Goal: Complete application form

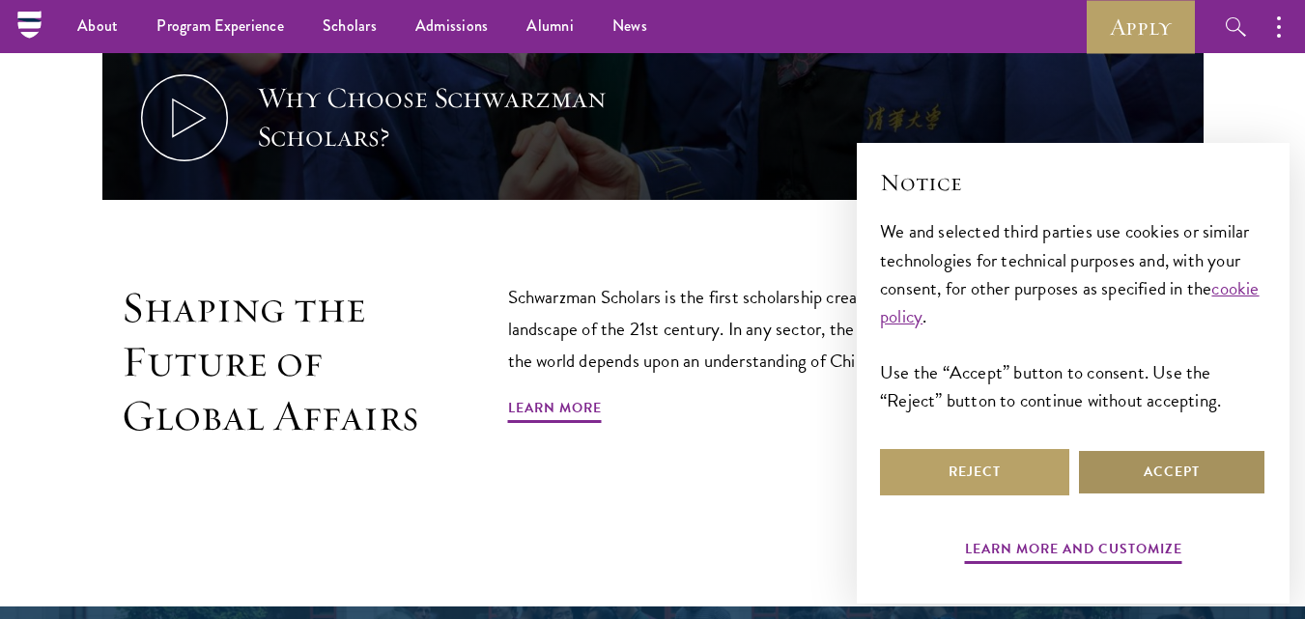
click at [1137, 466] on button "Accept" at bounding box center [1171, 472] width 189 height 46
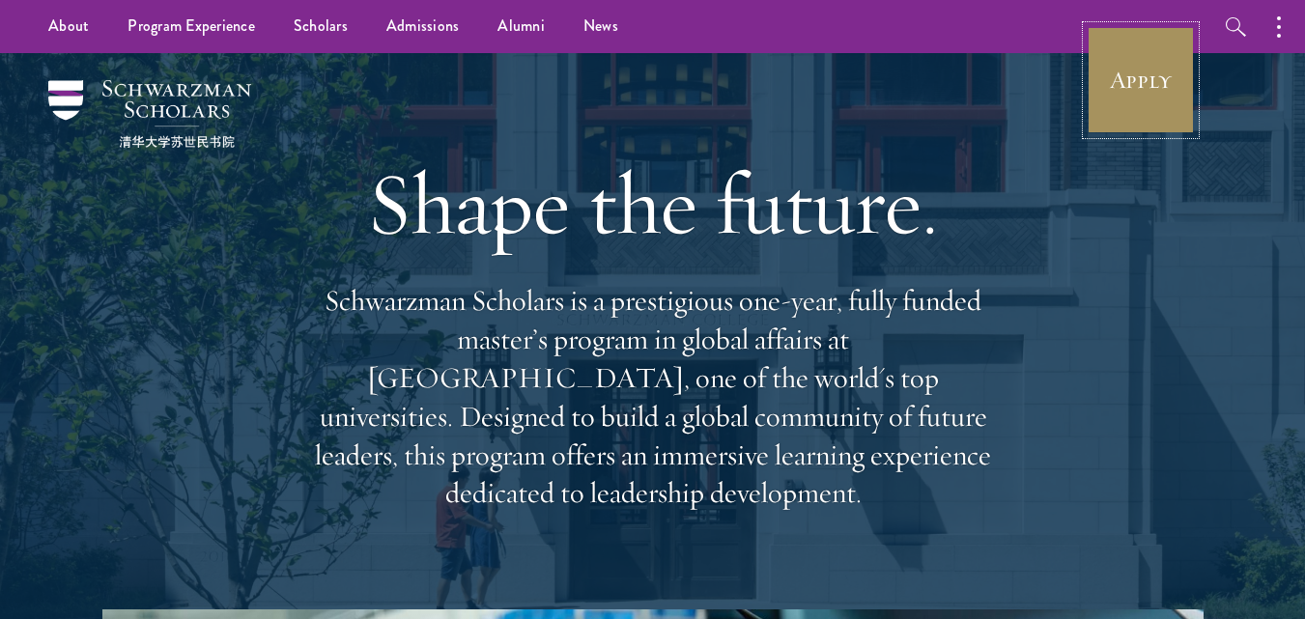
click at [1134, 81] on link "Apply" at bounding box center [1141, 80] width 108 height 108
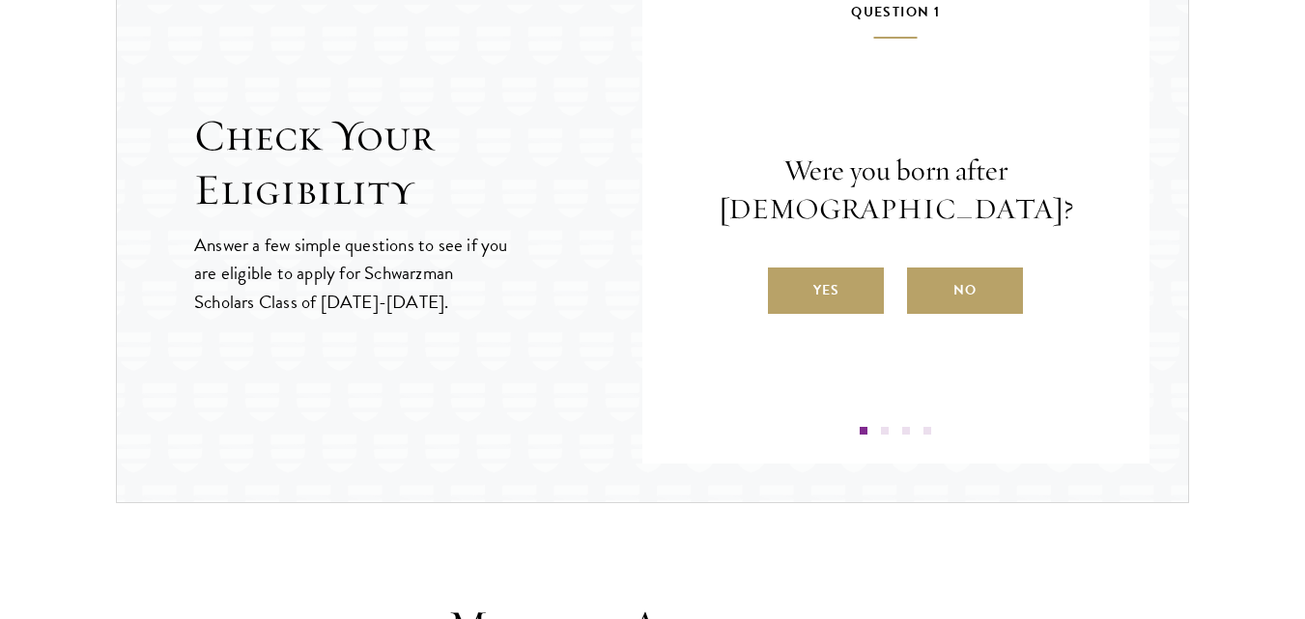
scroll to position [2142, 0]
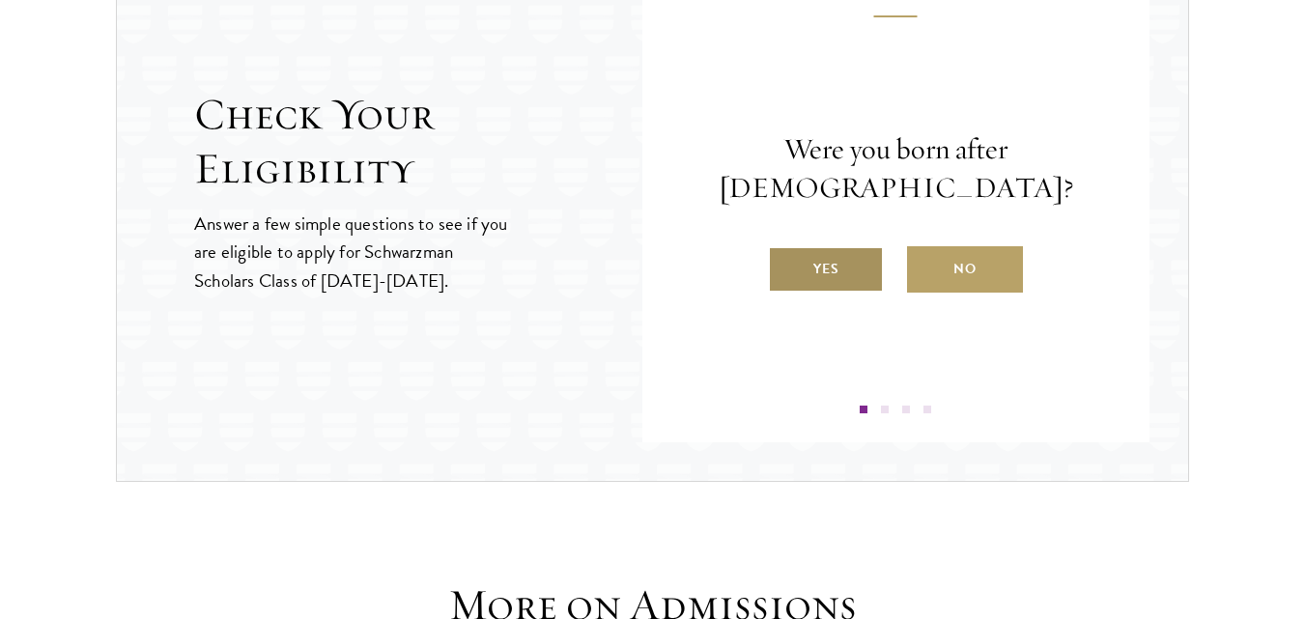
click at [819, 270] on label "Yes" at bounding box center [826, 269] width 116 height 46
click at [785, 266] on input "Yes" at bounding box center [776, 256] width 17 height 17
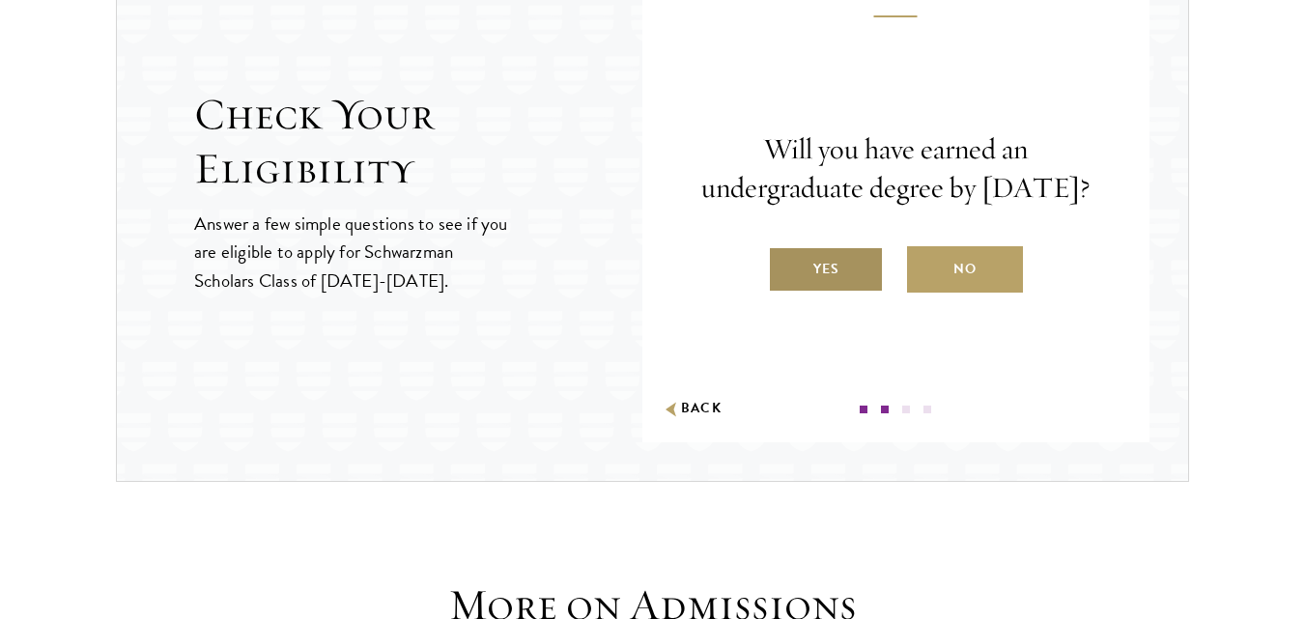
click at [847, 287] on label "Yes" at bounding box center [826, 269] width 116 height 46
click at [785, 266] on input "Yes" at bounding box center [776, 256] width 17 height 17
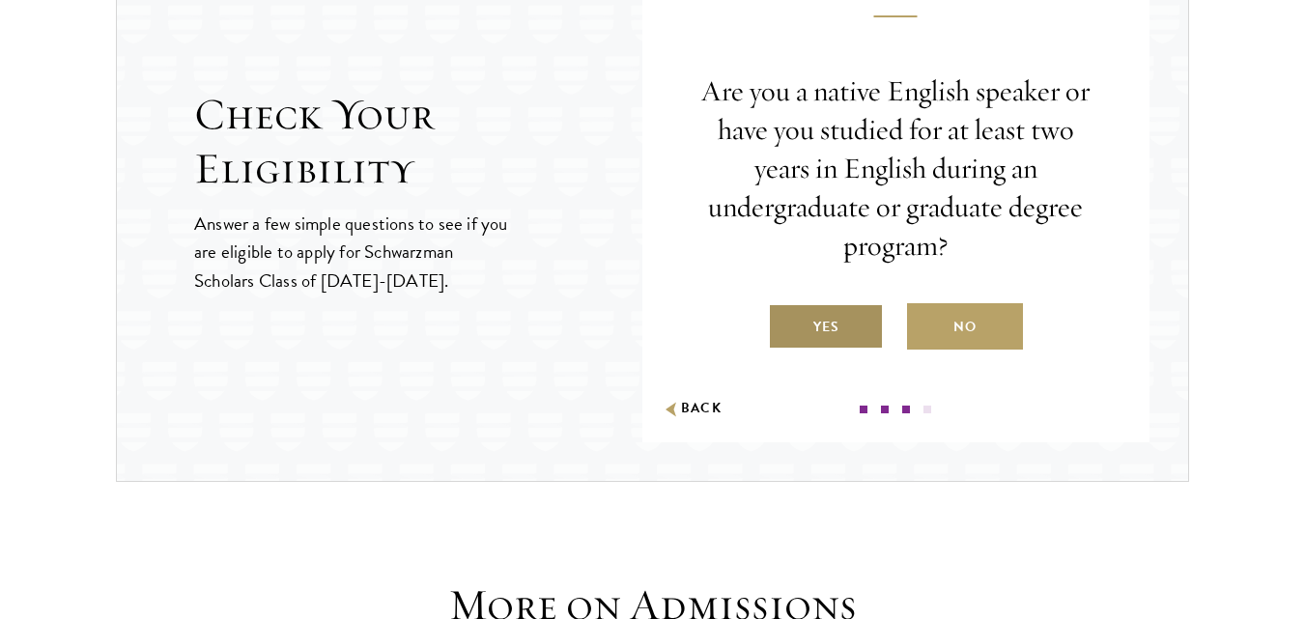
click at [823, 318] on label "Yes" at bounding box center [826, 326] width 116 height 46
click at [785, 318] on input "Yes" at bounding box center [776, 314] width 17 height 17
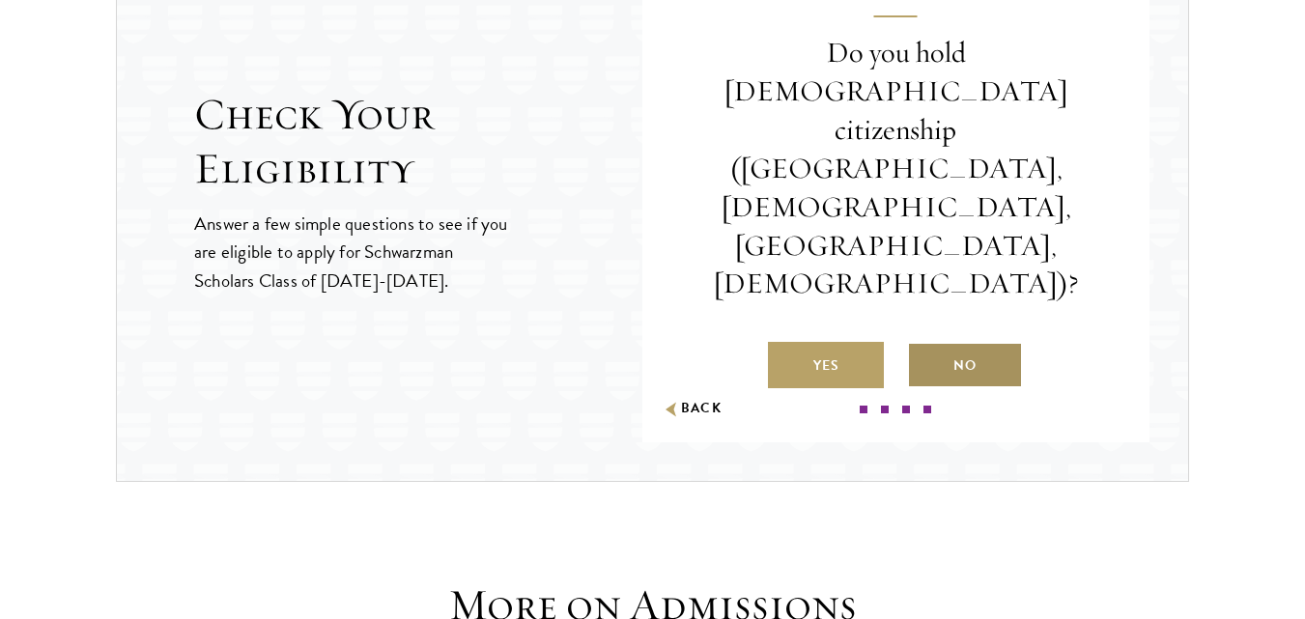
click at [956, 342] on label "No" at bounding box center [965, 365] width 116 height 46
click at [924, 345] on input "No" at bounding box center [915, 353] width 17 height 17
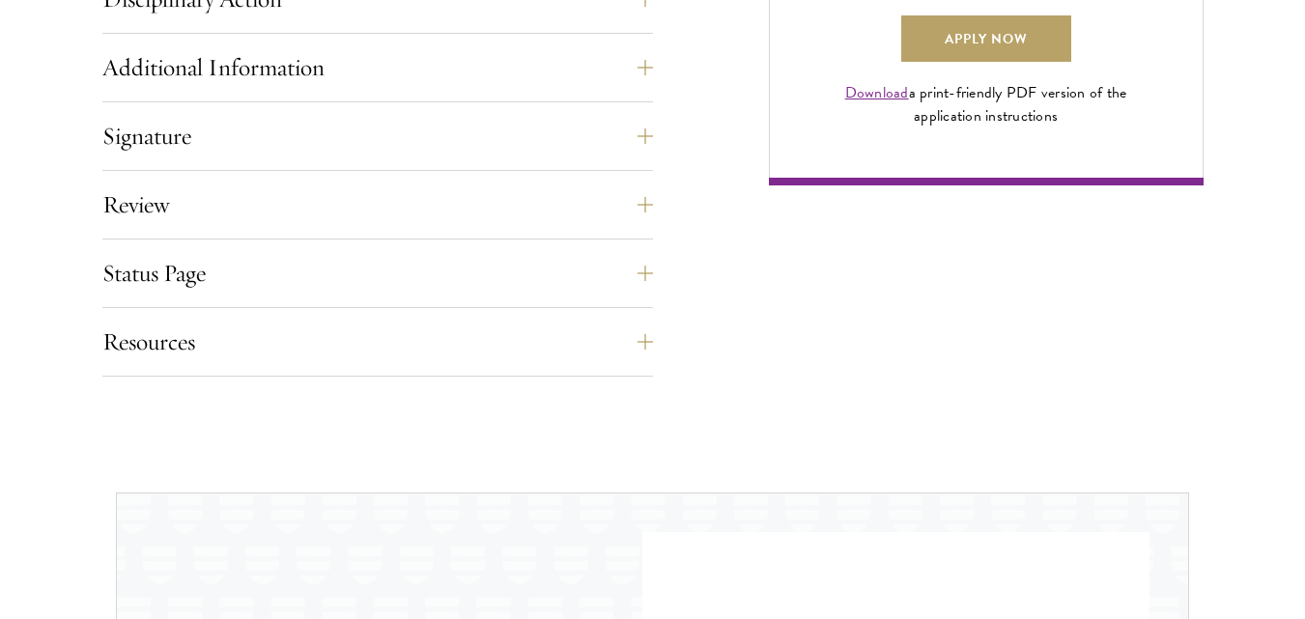
scroll to position [1266, 0]
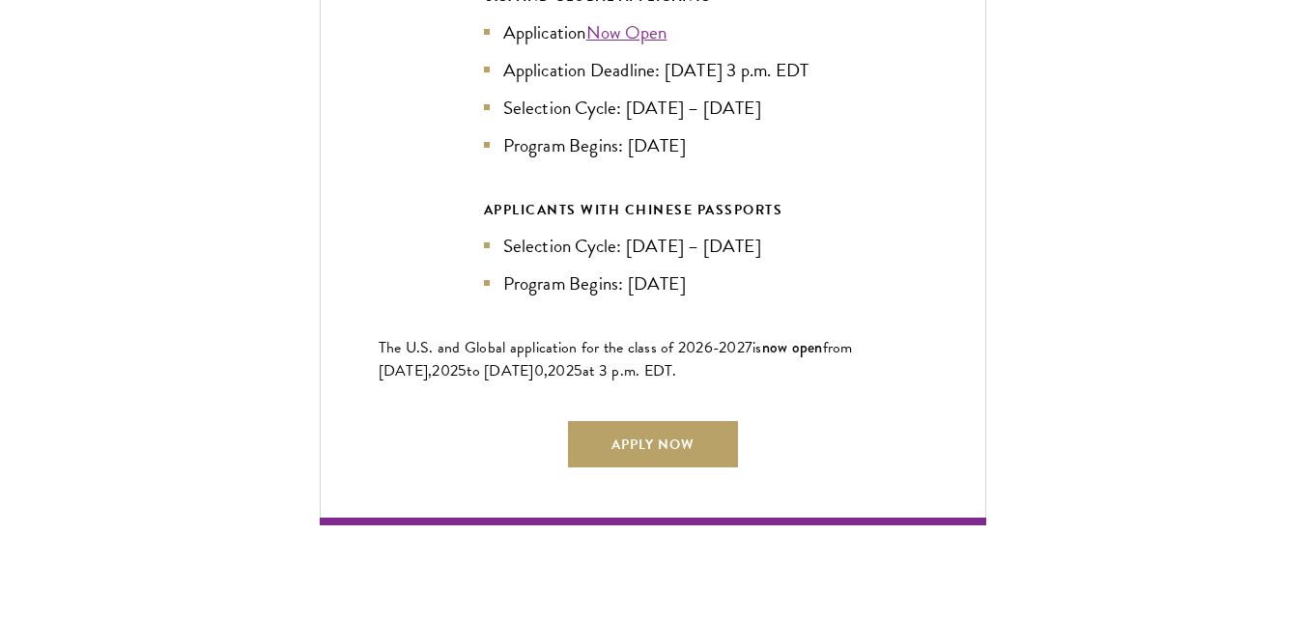
scroll to position [4466, 0]
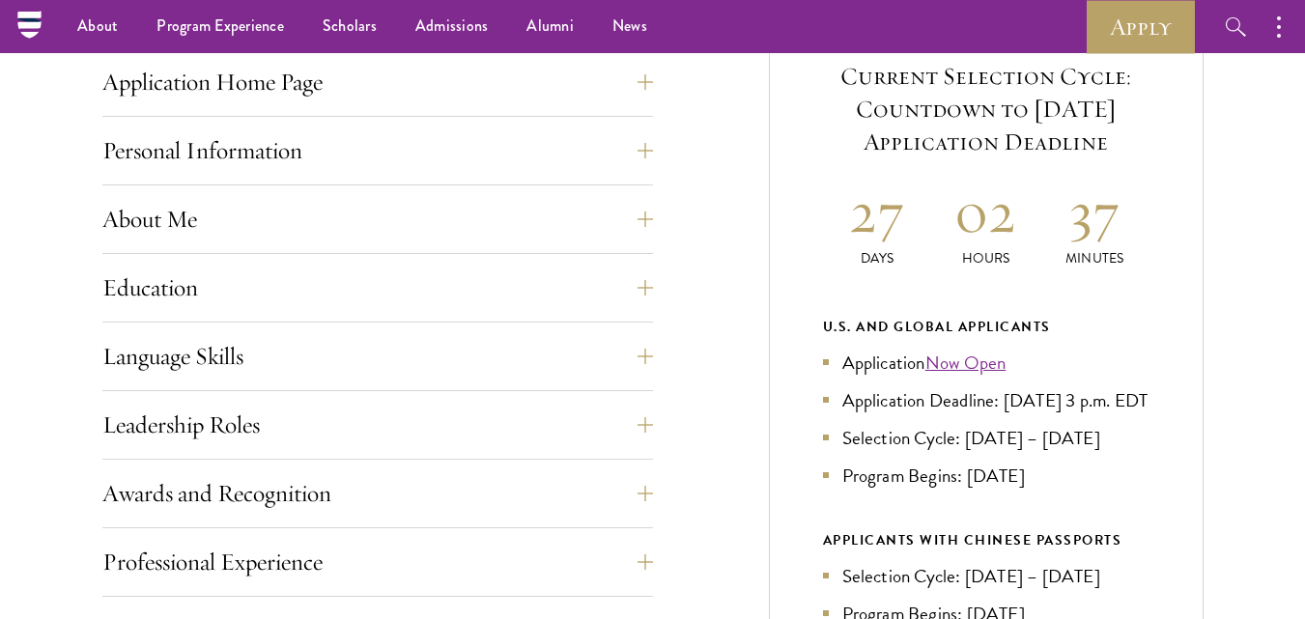
scroll to position [582, 0]
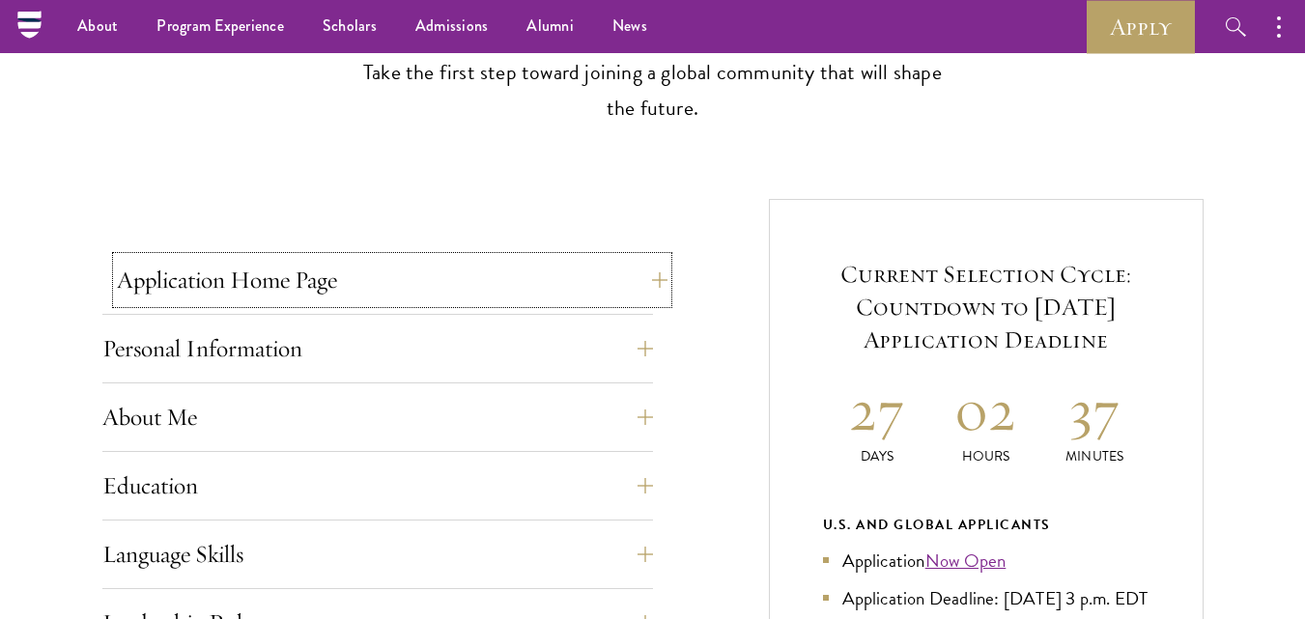
click at [546, 297] on button "Application Home Page" at bounding box center [392, 280] width 551 height 46
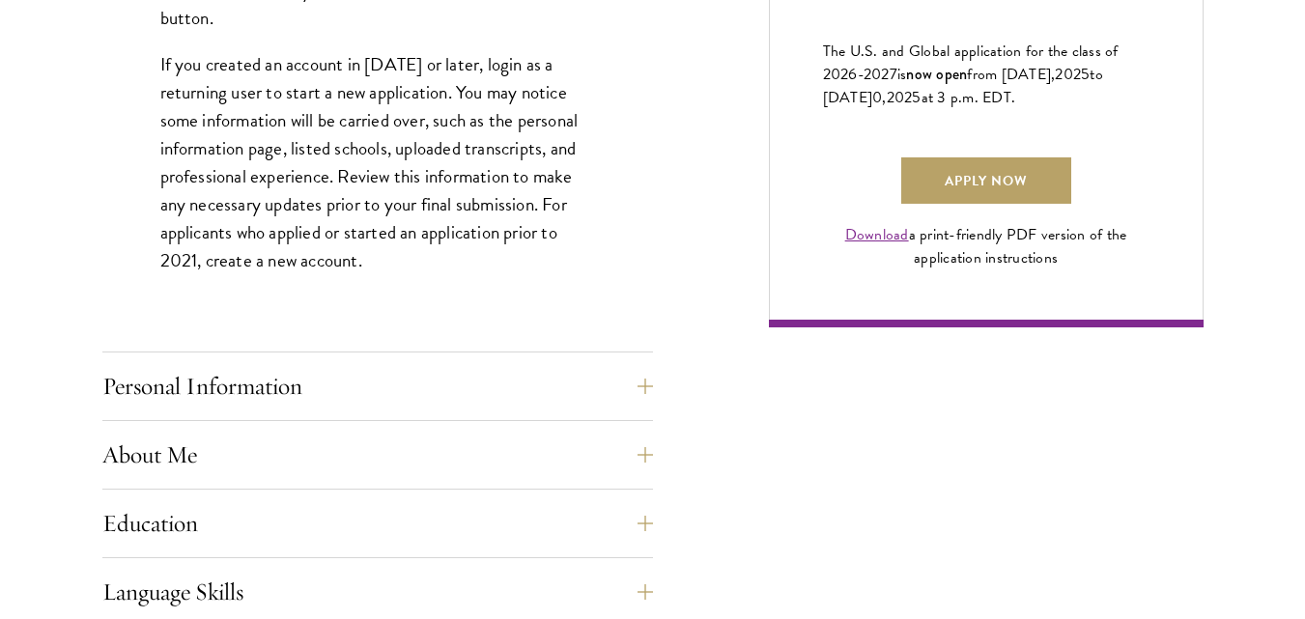
scroll to position [1409, 0]
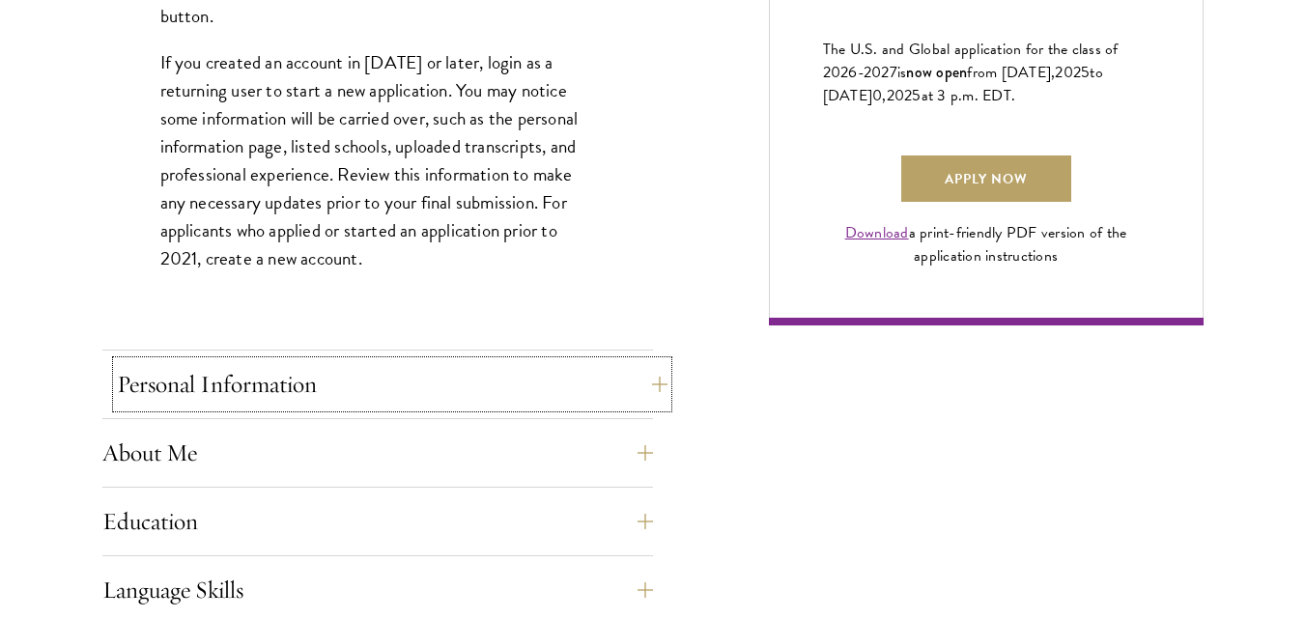
click at [519, 402] on button "Personal Information" at bounding box center [392, 384] width 551 height 46
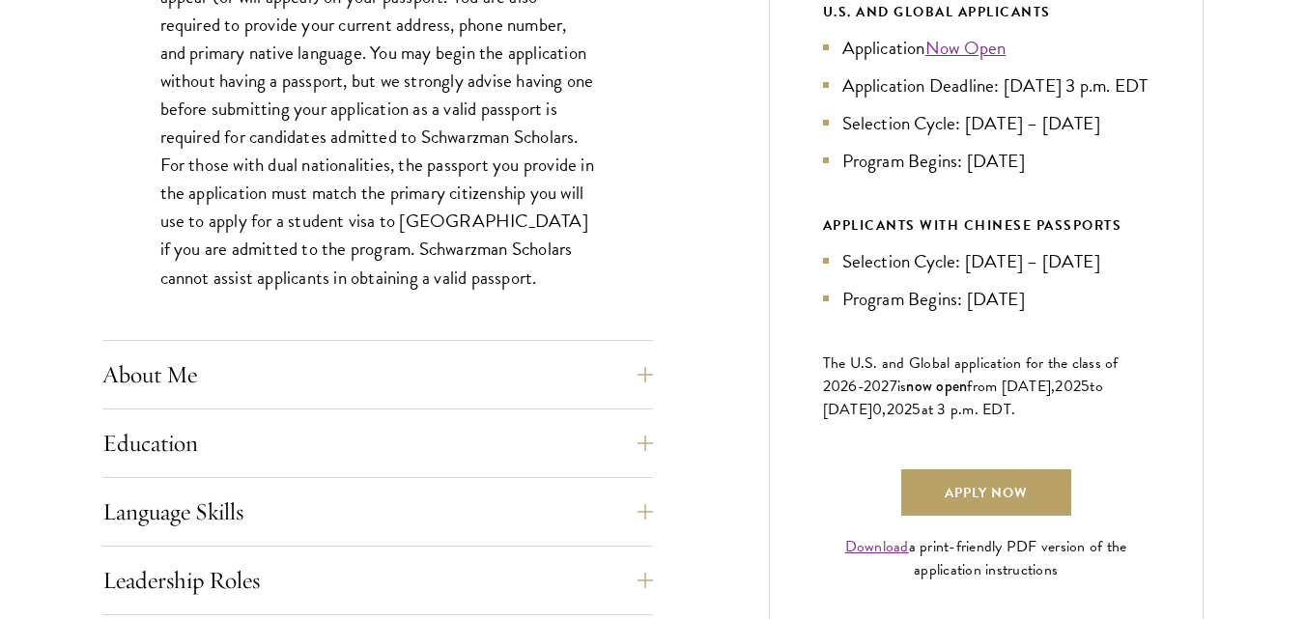
scroll to position [1283, 0]
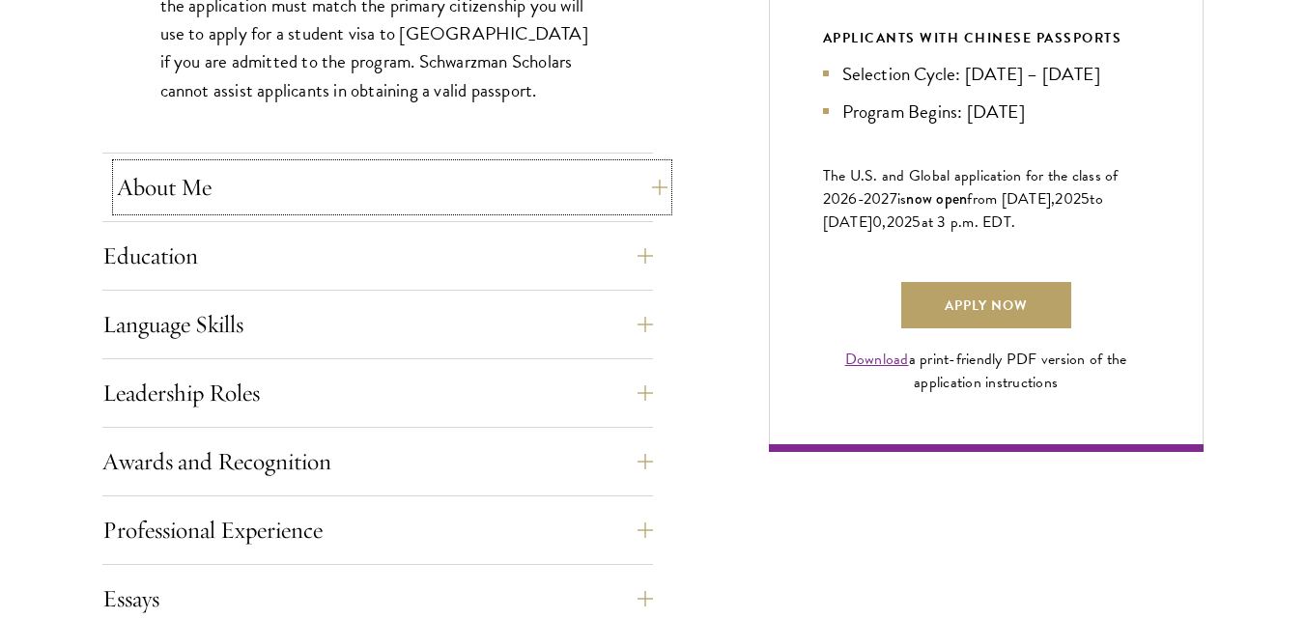
click at [393, 186] on button "About Me" at bounding box center [392, 187] width 551 height 46
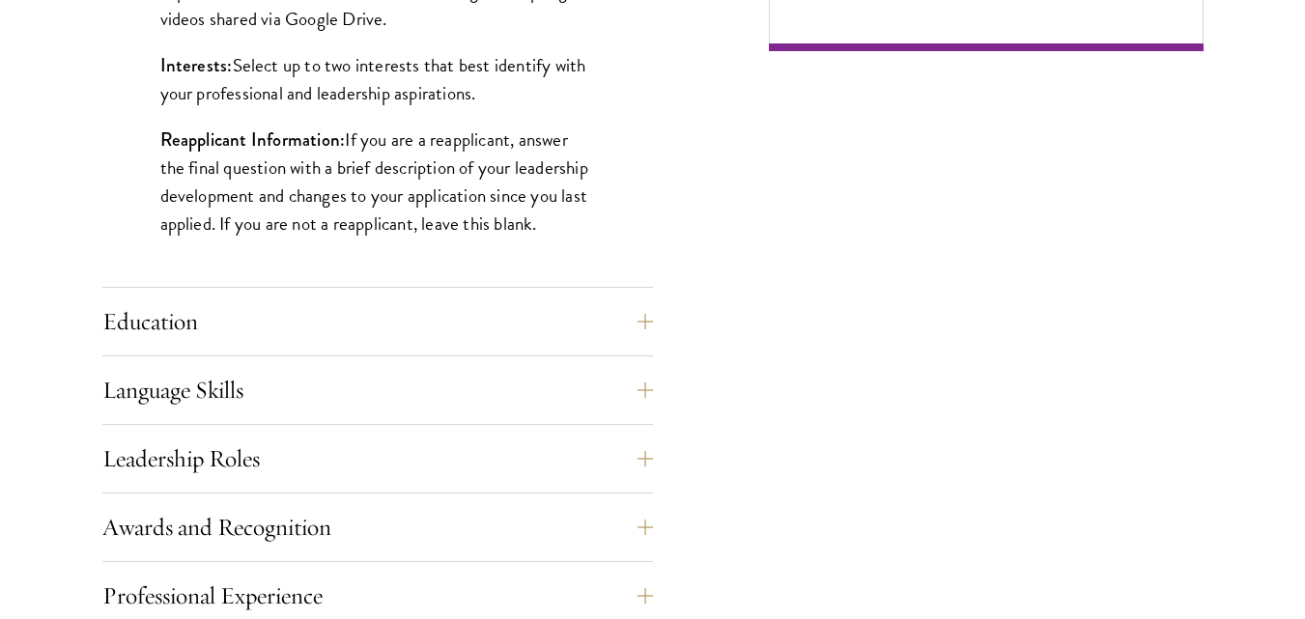
scroll to position [1717, 0]
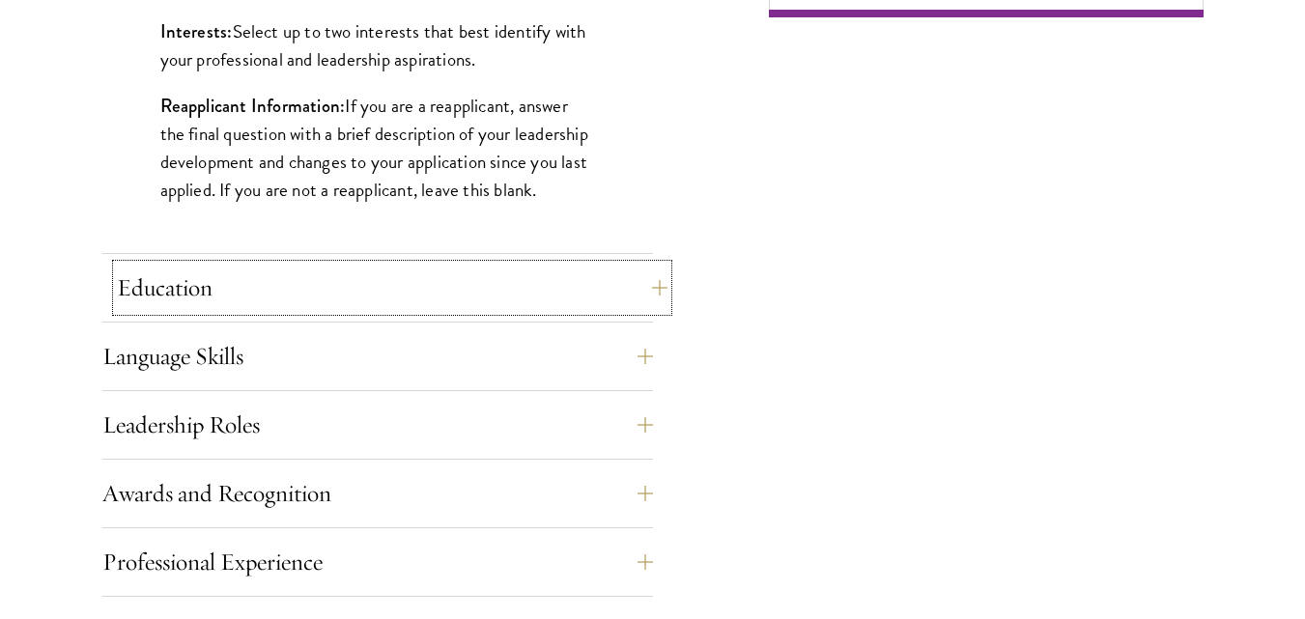
click at [506, 281] on button "Education" at bounding box center [392, 288] width 551 height 46
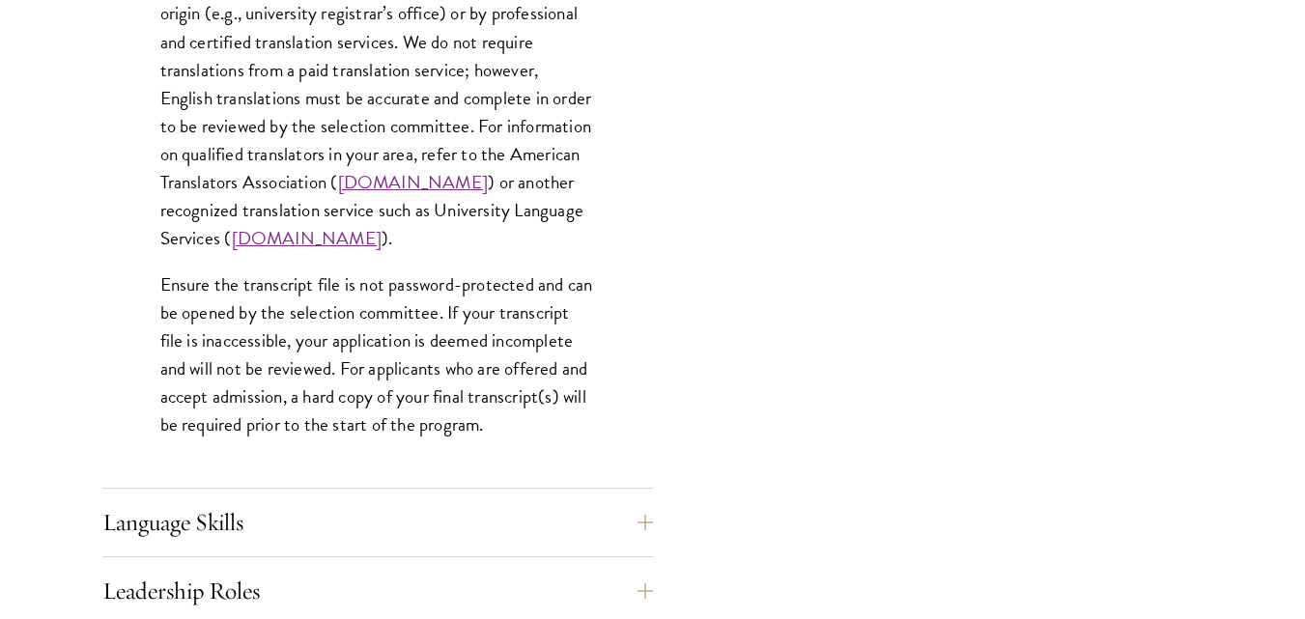
scroll to position [3093, 0]
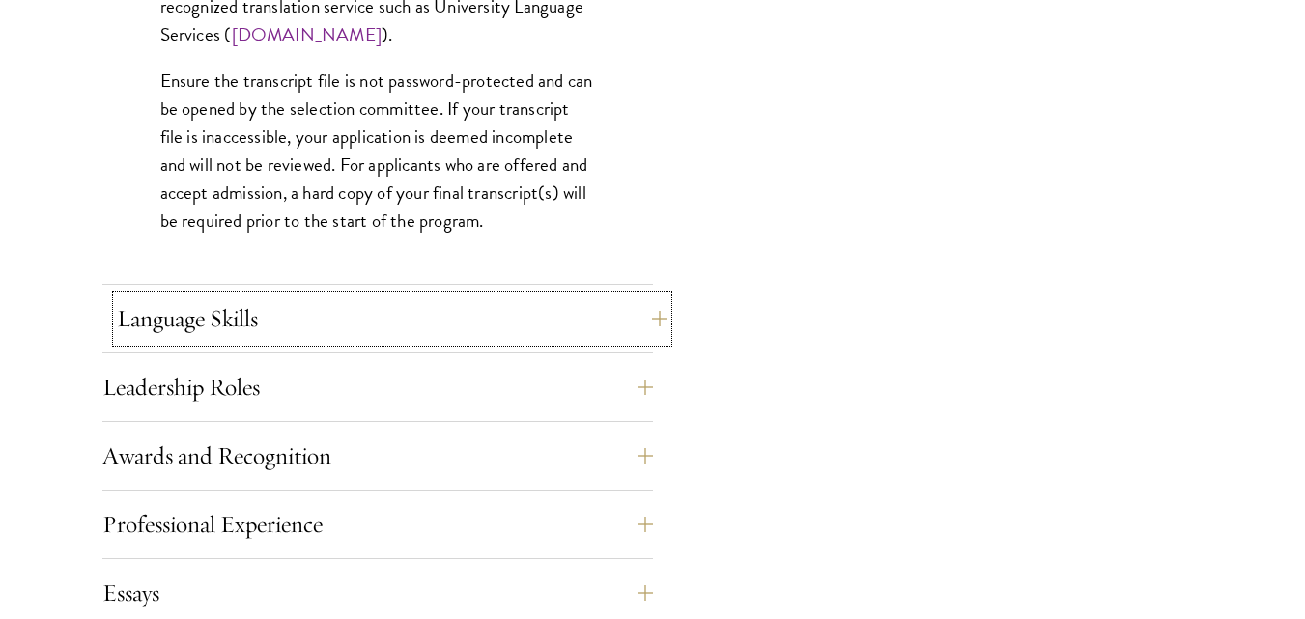
click at [421, 323] on button "Language Skills" at bounding box center [392, 319] width 551 height 46
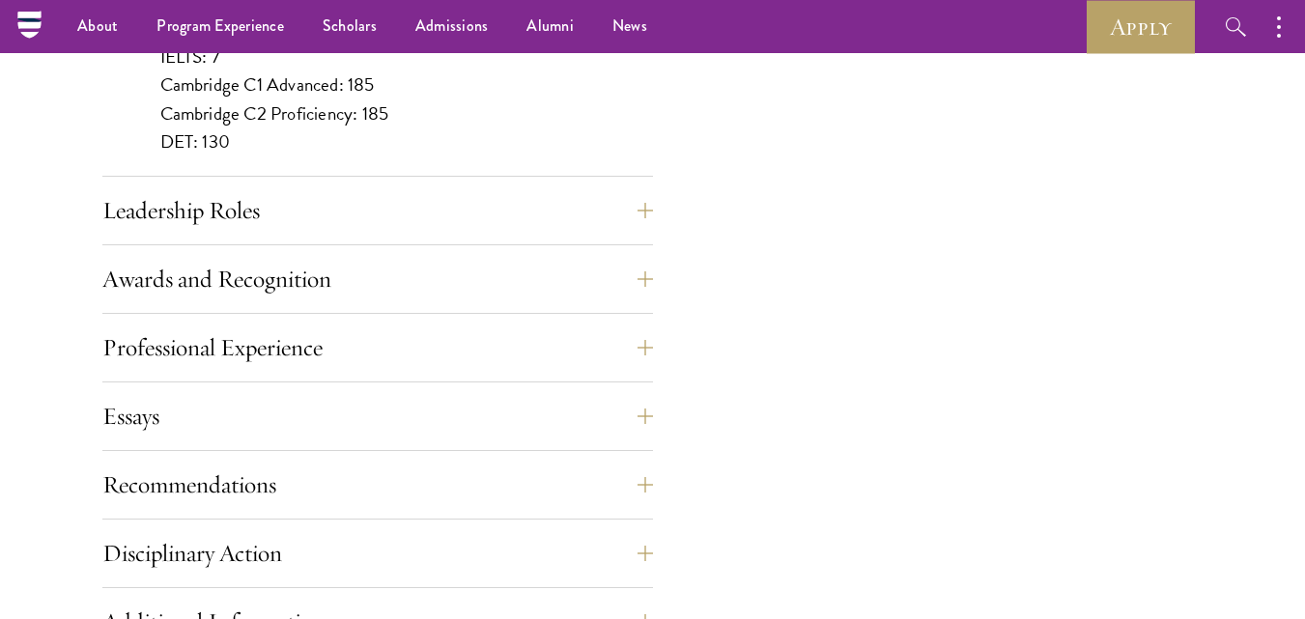
scroll to position [1911, 0]
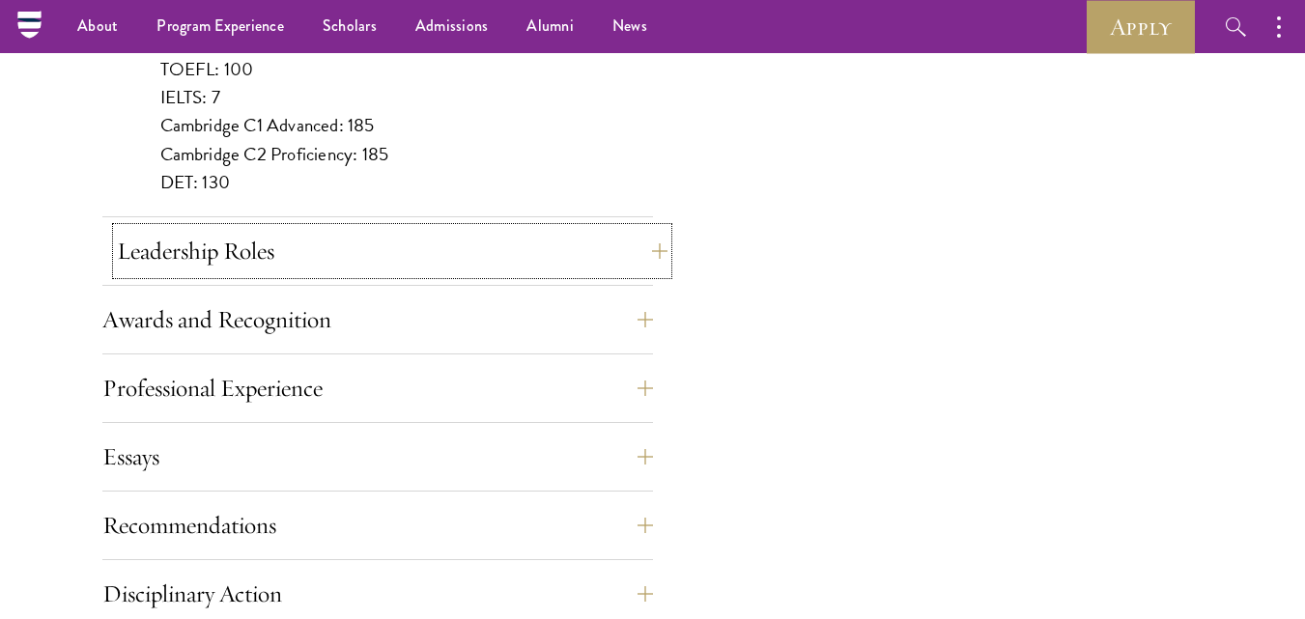
click at [456, 255] on button "Leadership Roles" at bounding box center [392, 251] width 551 height 46
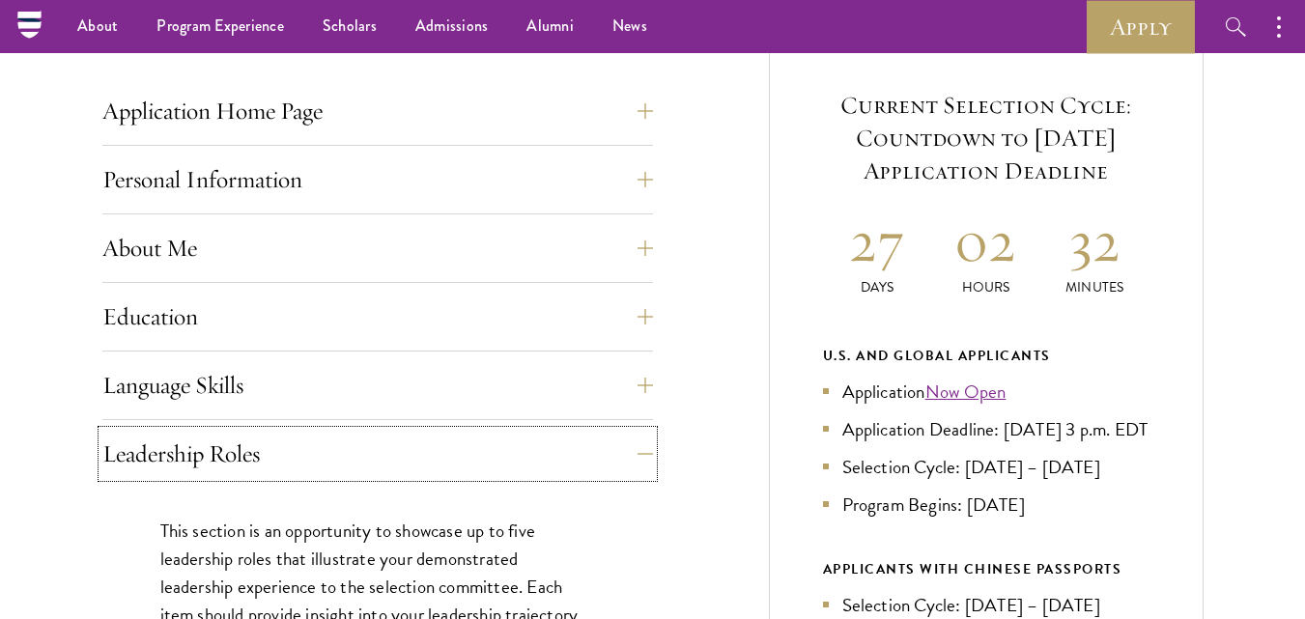
scroll to position [751, 0]
click at [478, 374] on button "Language Skills" at bounding box center [392, 386] width 551 height 46
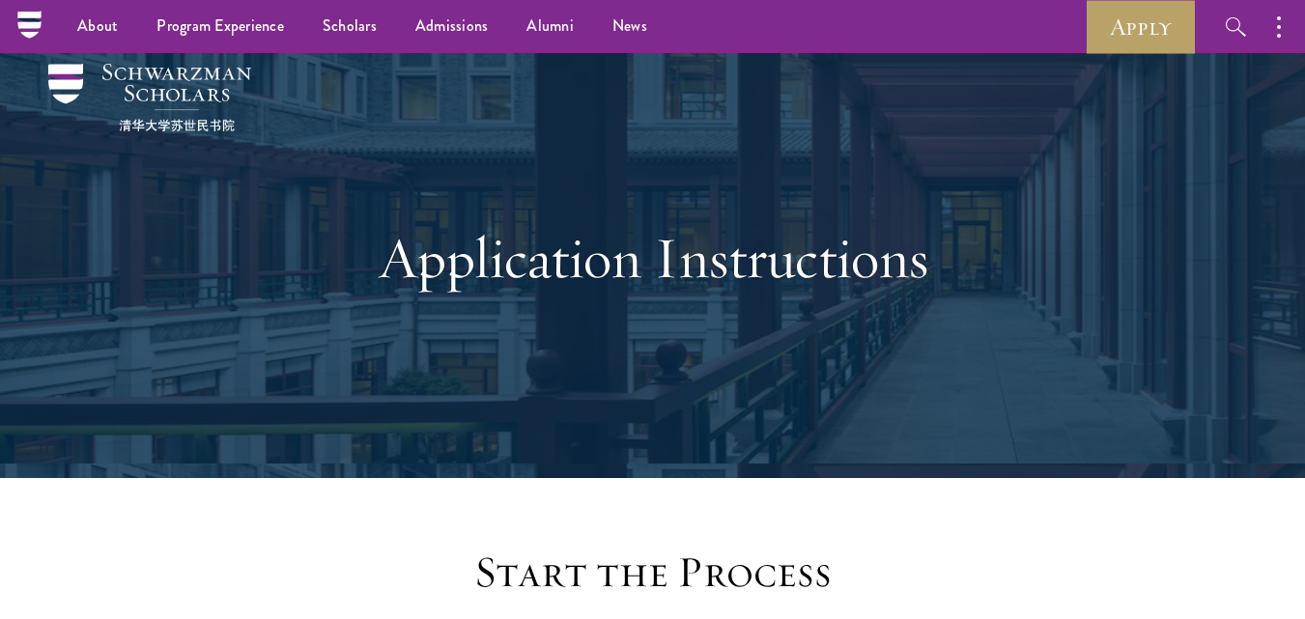
scroll to position [0, 0]
